Goal: Task Accomplishment & Management: Use online tool/utility

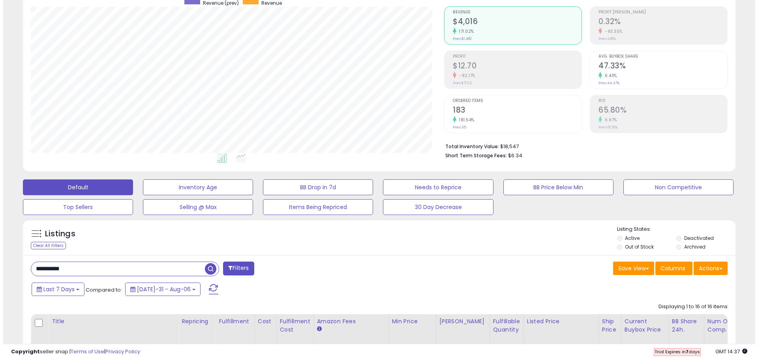
scroll to position [119, 0]
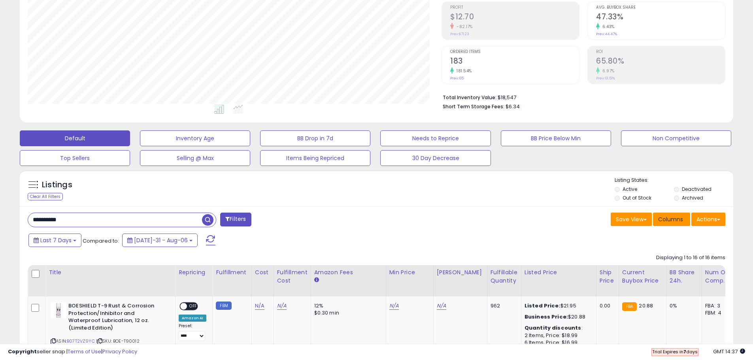
click at [677, 221] on span "Columns" at bounding box center [670, 219] width 25 height 8
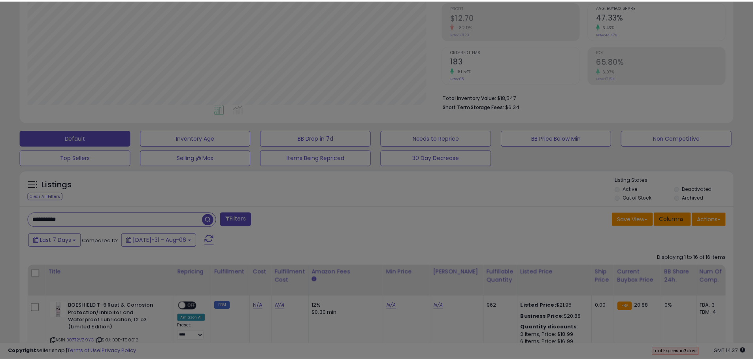
scroll to position [162, 417]
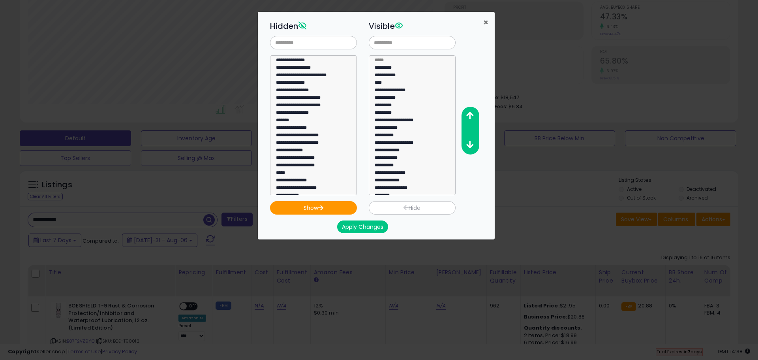
click at [484, 20] on span "×" at bounding box center [486, 22] width 5 height 11
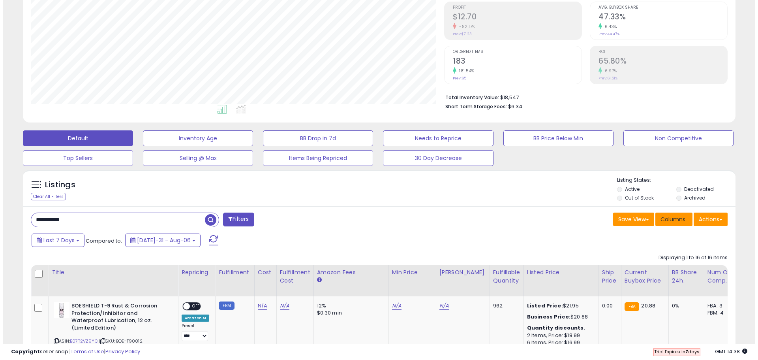
scroll to position [394861, 394609]
click at [711, 217] on button "Actions" at bounding box center [708, 219] width 34 height 13
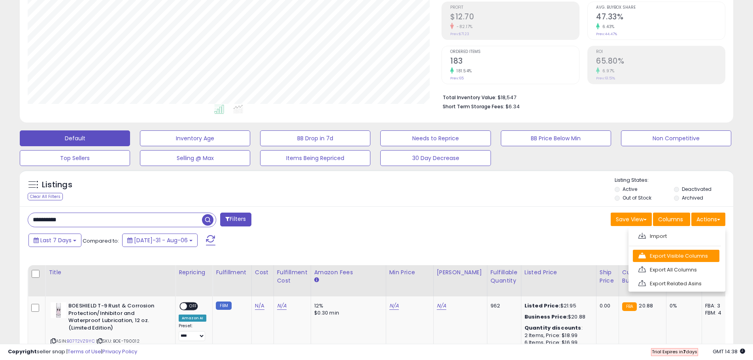
click at [662, 260] on link "Export Visible Columns" at bounding box center [675, 256] width 87 height 12
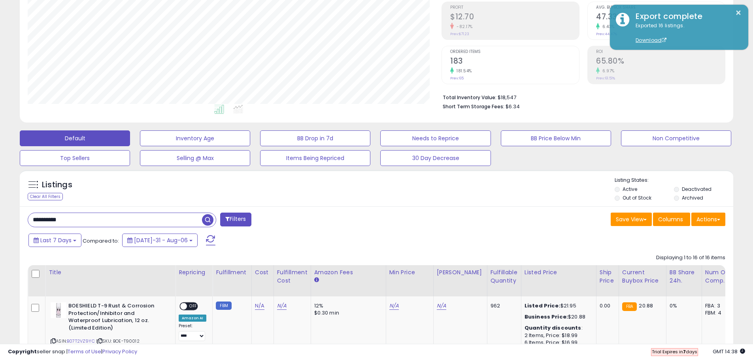
drag, startPoint x: 66, startPoint y: 219, endPoint x: 0, endPoint y: 218, distance: 66.4
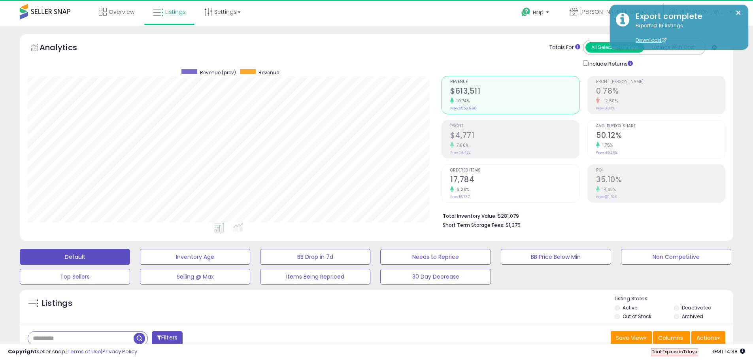
scroll to position [162, 414]
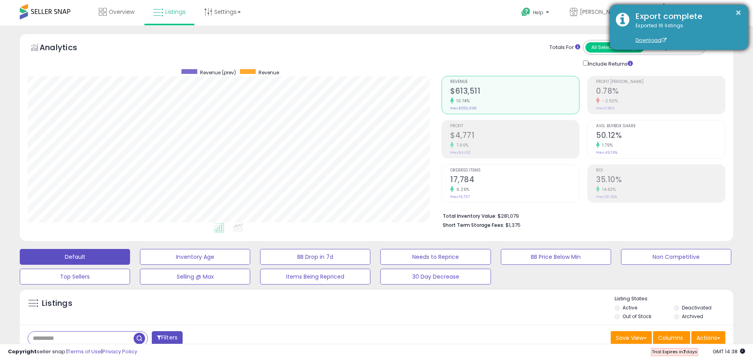
click at [675, 28] on div "Exported 16 listings. Download" at bounding box center [685, 33] width 113 height 22
click at [649, 39] on link "Download" at bounding box center [650, 40] width 31 height 7
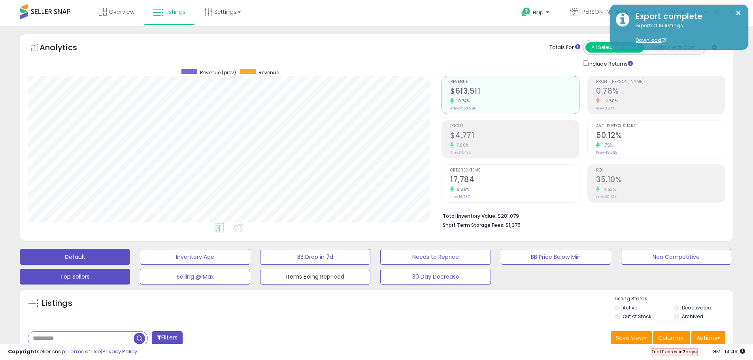
click at [250, 265] on button "Items Being Repriced" at bounding box center [195, 257] width 110 height 16
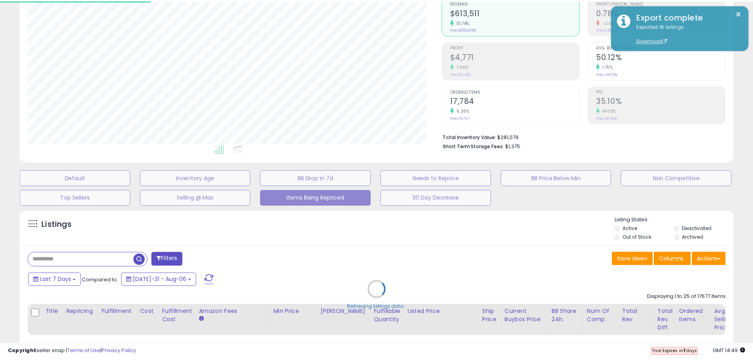
scroll to position [162, 417]
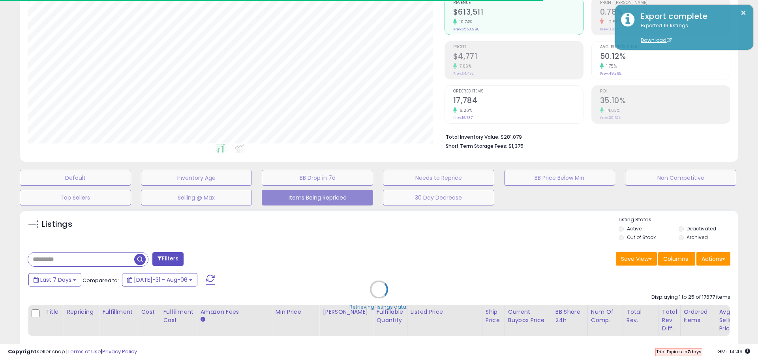
select select "**"
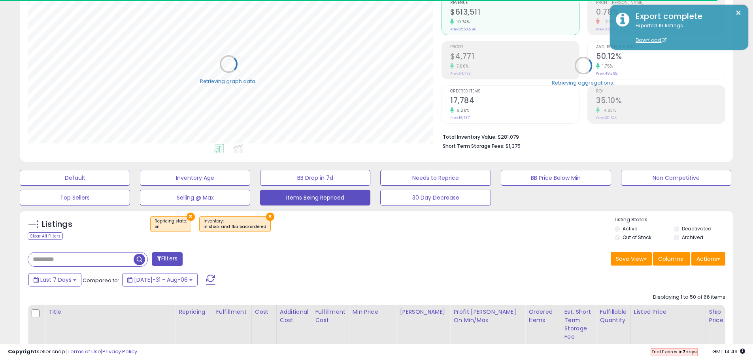
scroll to position [394861, 394609]
click at [79, 257] on input "text" at bounding box center [80, 259] width 105 height 14
paste input "**********"
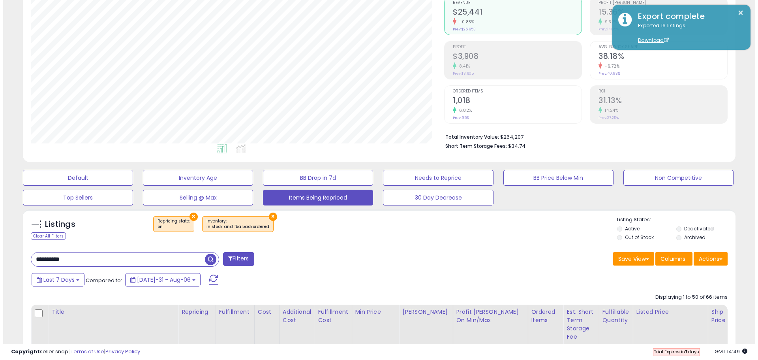
scroll to position [162, 414]
type input "**********"
click at [206, 261] on span "button" at bounding box center [207, 259] width 11 height 11
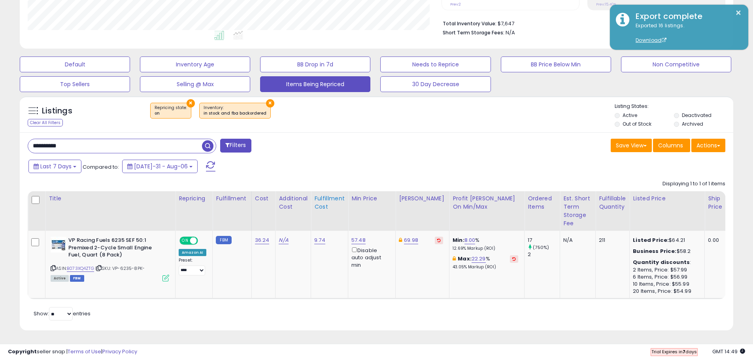
scroll to position [198, 0]
